Goal: Task Accomplishment & Management: Manage account settings

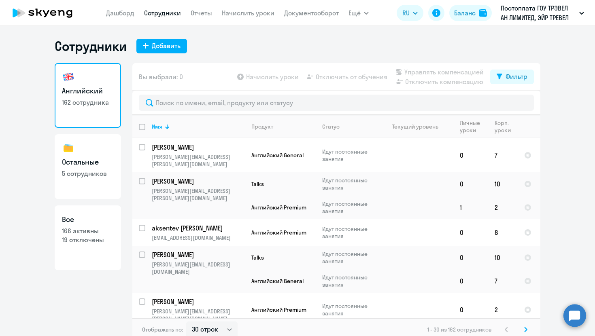
select select "30"
click at [87, 159] on h3 "Остальные" at bounding box center [88, 162] width 52 height 11
select select "30"
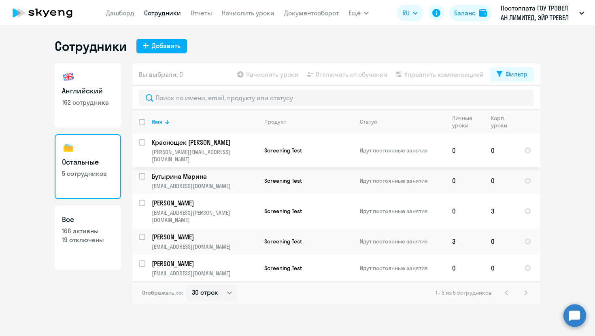
click at [141, 143] on input "select row 1013793" at bounding box center [147, 147] width 16 height 16
checkbox input "true"
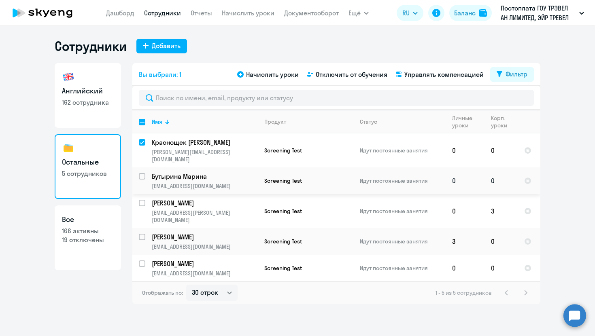
click at [142, 173] on input "select row 37868676" at bounding box center [147, 181] width 16 height 16
checkbox input "true"
click at [143, 200] on input "select row 42315477" at bounding box center [147, 208] width 16 height 16
checkbox input "true"
click at [143, 234] on input "select row 3039163" at bounding box center [147, 242] width 16 height 16
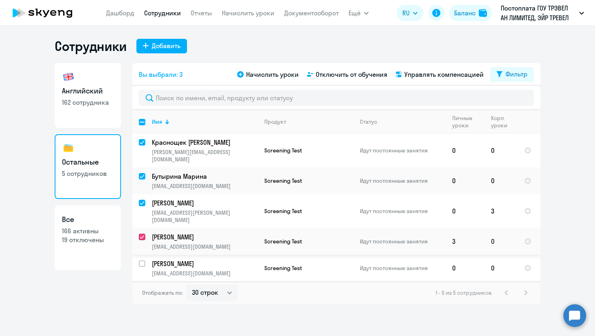
checkbox input "true"
click at [143, 261] on input "select row 42315207" at bounding box center [147, 269] width 16 height 16
checkbox input "true"
click at [361, 74] on span "Отключить от обучения" at bounding box center [352, 75] width 72 height 10
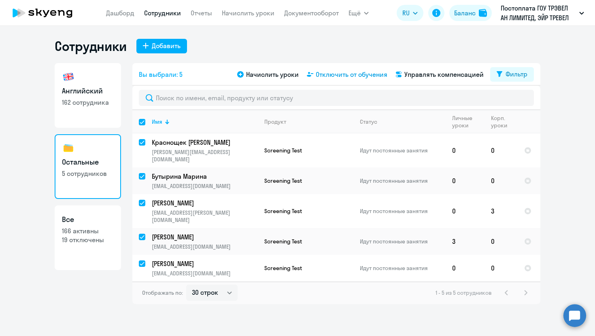
select select "all"
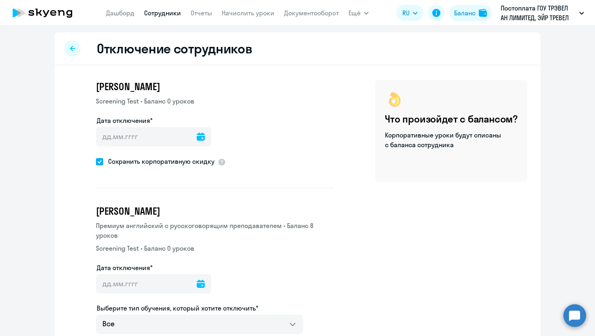
click at [197, 136] on icon at bounding box center [201, 137] width 8 height 8
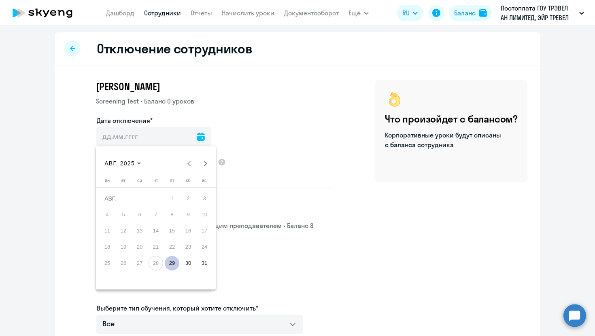
click at [174, 262] on span "29" at bounding box center [172, 263] width 15 height 15
type input "[DATE]"
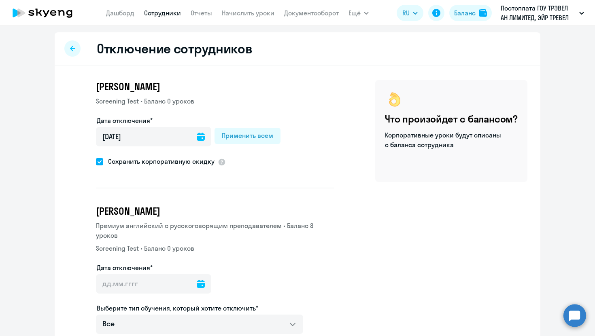
click at [100, 161] on span at bounding box center [99, 161] width 7 height 7
click at [96, 162] on input "Сохранить корпоративную скидку" at bounding box center [96, 162] width 0 height 0
checkbox input "false"
click at [236, 136] on div "Применить всем" at bounding box center [247, 136] width 51 height 10
type input "[DATE]"
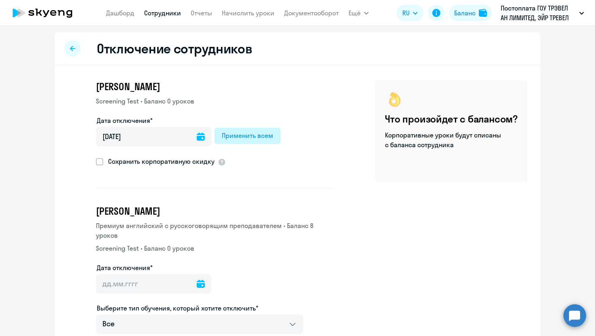
type input "[DATE]"
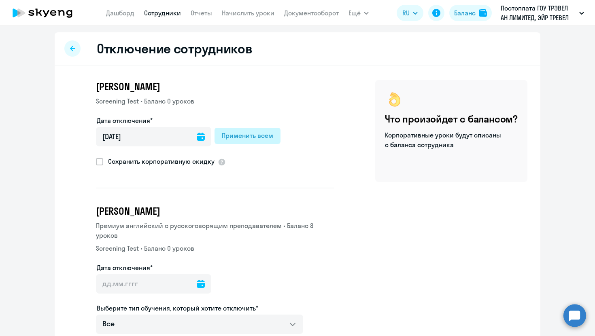
type input "[DATE]"
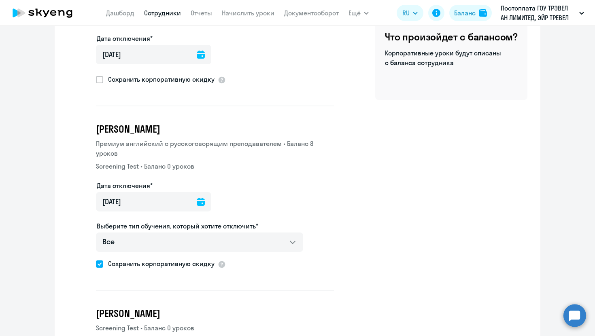
scroll to position [83, 0]
click at [98, 260] on span at bounding box center [99, 263] width 7 height 7
click at [96, 263] on input "Сохранить корпоративную скидку" at bounding box center [96, 263] width 0 height 0
checkbox input "false"
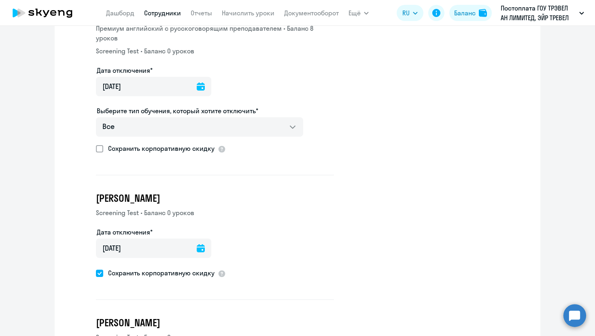
scroll to position [199, 0]
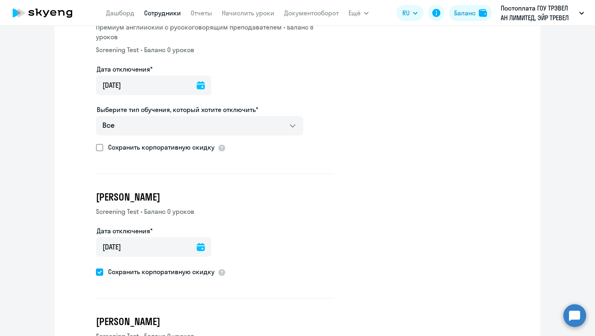
click at [98, 255] on ds-form-field "Дата отключения* [DATE] [DATE]" at bounding box center [153, 246] width 115 height 40
click at [98, 269] on span at bounding box center [99, 272] width 7 height 7
click at [96, 272] on input "Сохранить корпоративную скидку" at bounding box center [96, 272] width 0 height 0
checkbox input "false"
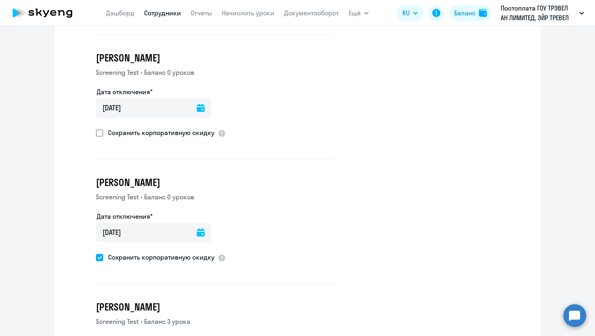
scroll to position [338, 0]
click at [97, 253] on app-disconnection-form "[PERSON_NAME] Screening Test • Баланс 0 уроков Дата отключения* [DATE] [DATE] С…" at bounding box center [215, 230] width 238 height 109
click at [97, 254] on span at bounding box center [99, 257] width 7 height 7
click at [96, 258] on input "Сохранить корпоративную скидку" at bounding box center [96, 258] width 0 height 0
checkbox input "false"
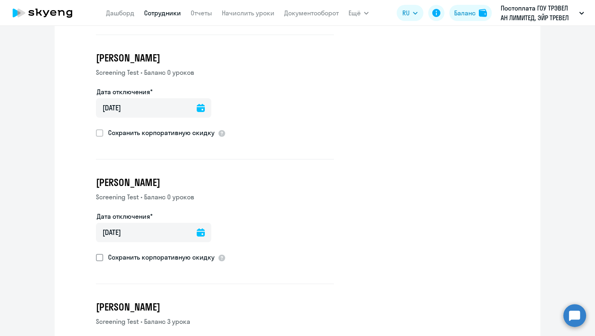
scroll to position [434, 0]
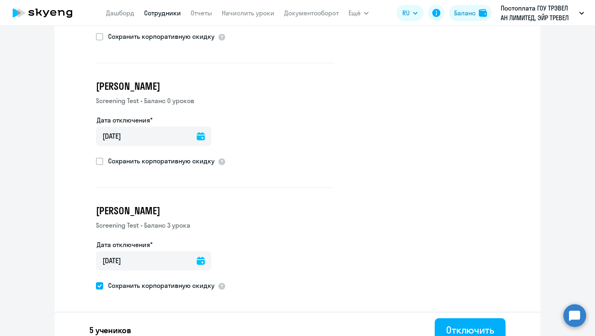
click at [100, 283] on span at bounding box center [99, 286] width 7 height 7
click at [96, 286] on input "Сохранить корпоративную скидку" at bounding box center [96, 286] width 0 height 0
checkbox input "false"
click at [468, 324] on div "Отключить" at bounding box center [470, 330] width 48 height 13
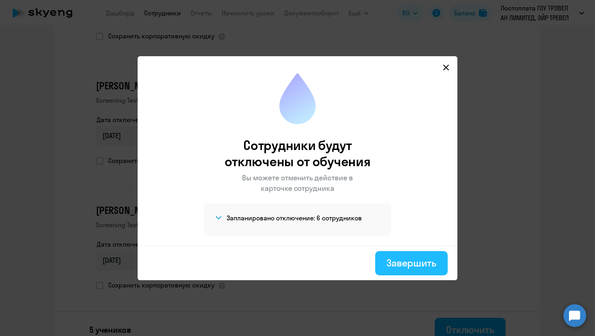
click at [429, 262] on div "Завершить" at bounding box center [412, 263] width 50 height 13
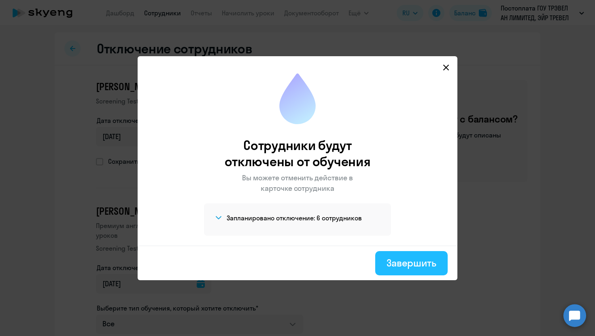
select select "30"
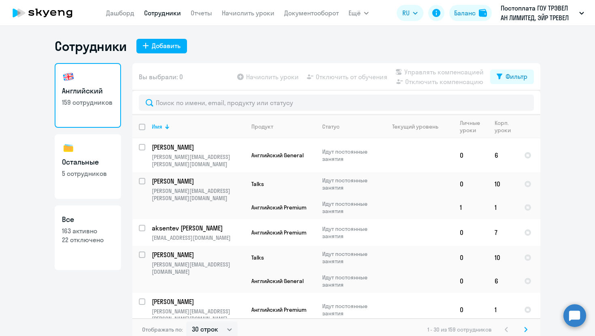
click at [66, 181] on link "Остальные 5 сотрудников" at bounding box center [88, 166] width 66 height 65
select select "30"
